Goal: Navigation & Orientation: Understand site structure

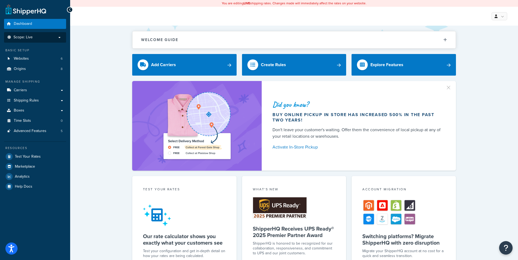
click at [62, 36] on p "Scope: Live" at bounding box center [34, 37] width 57 height 5
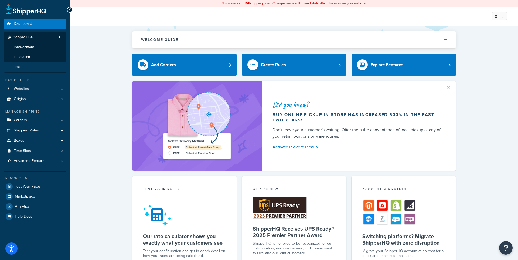
click at [25, 66] on li "Test" at bounding box center [35, 67] width 63 height 10
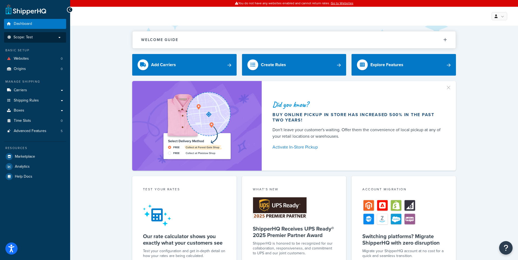
click at [46, 39] on p "Scope: Test" at bounding box center [34, 37] width 57 height 5
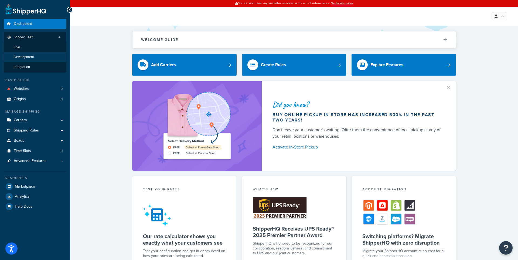
click at [35, 56] on li "Development" at bounding box center [35, 57] width 63 height 10
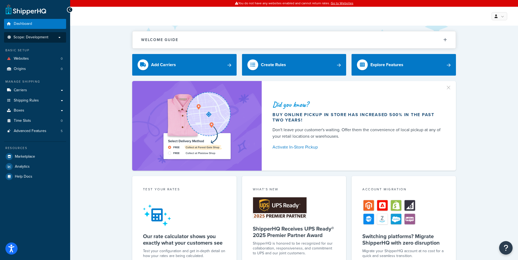
click at [53, 39] on li "Scope: Development" at bounding box center [35, 37] width 62 height 11
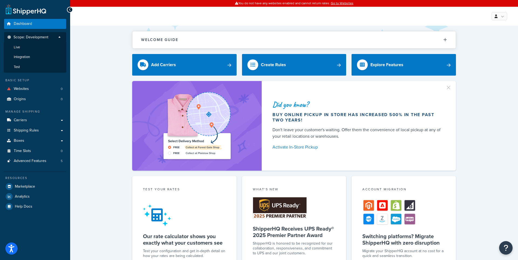
drag, startPoint x: 44, startPoint y: 46, endPoint x: 51, endPoint y: 52, distance: 9.1
click at [44, 46] on li "Live" at bounding box center [35, 47] width 63 height 10
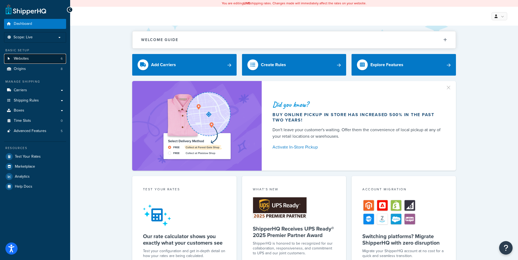
click at [20, 59] on span "Websites" at bounding box center [21, 58] width 15 height 5
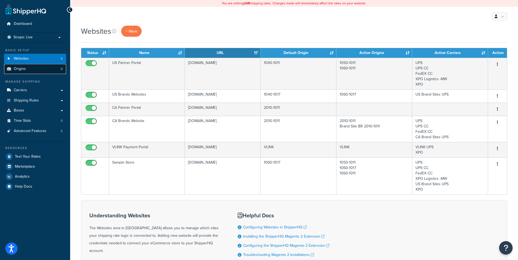
click at [19, 71] on span "Origins" at bounding box center [20, 69] width 12 height 5
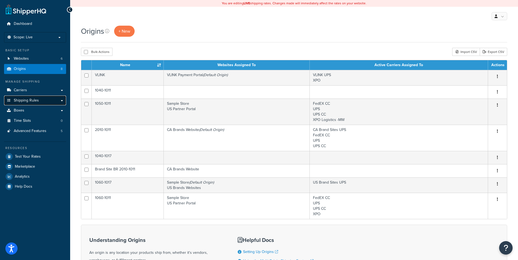
click at [28, 101] on span "Shipping Rules" at bounding box center [26, 100] width 25 height 5
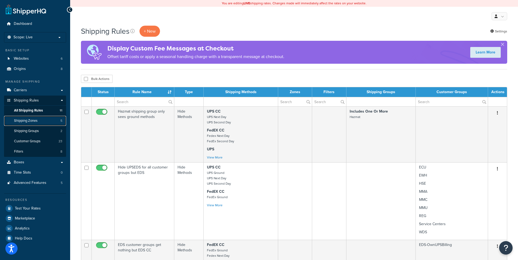
click at [23, 120] on span "Shipping Zones" at bounding box center [25, 120] width 23 height 5
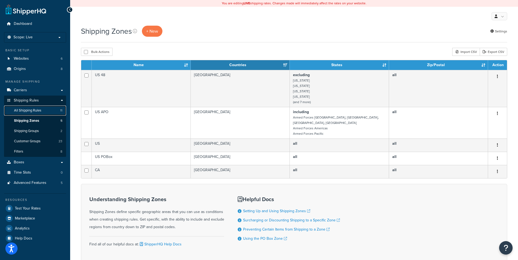
click at [34, 110] on span "All Shipping Rules" at bounding box center [27, 110] width 27 height 5
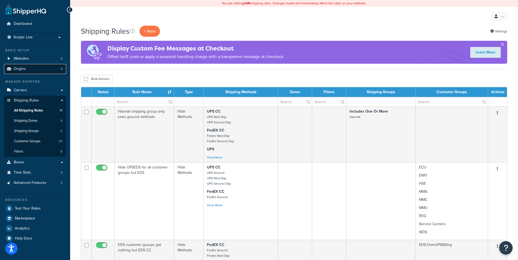
click at [23, 70] on span "Origins" at bounding box center [20, 69] width 12 height 5
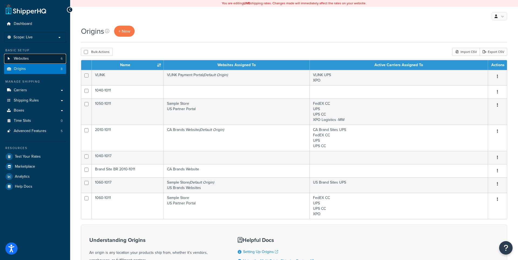
click at [22, 59] on span "Websites" at bounding box center [21, 58] width 15 height 5
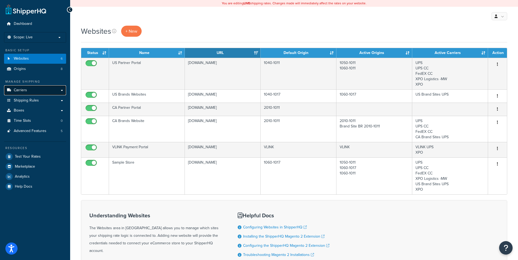
click at [21, 92] on span "Carriers" at bounding box center [20, 90] width 13 height 5
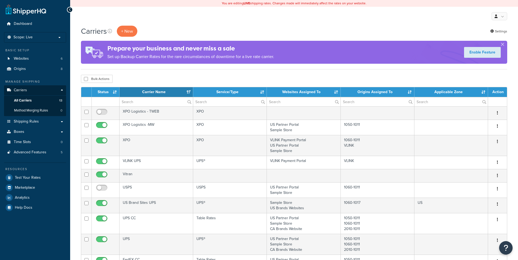
select select "15"
click at [21, 124] on span "Shipping Rules" at bounding box center [26, 121] width 25 height 5
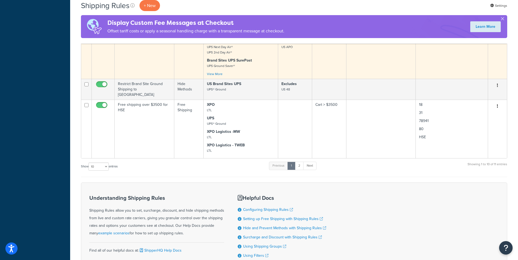
scroll to position [521, 0]
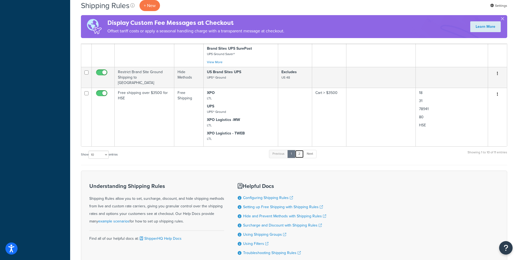
click at [302, 152] on link "2" at bounding box center [299, 154] width 9 height 8
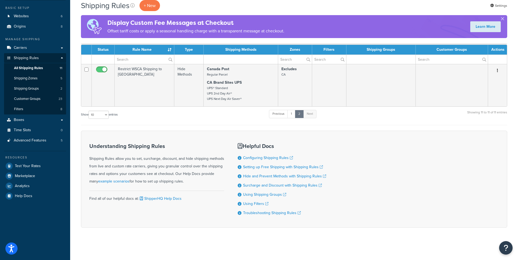
scroll to position [6, 0]
